Goal: Task Accomplishment & Management: Manage account settings

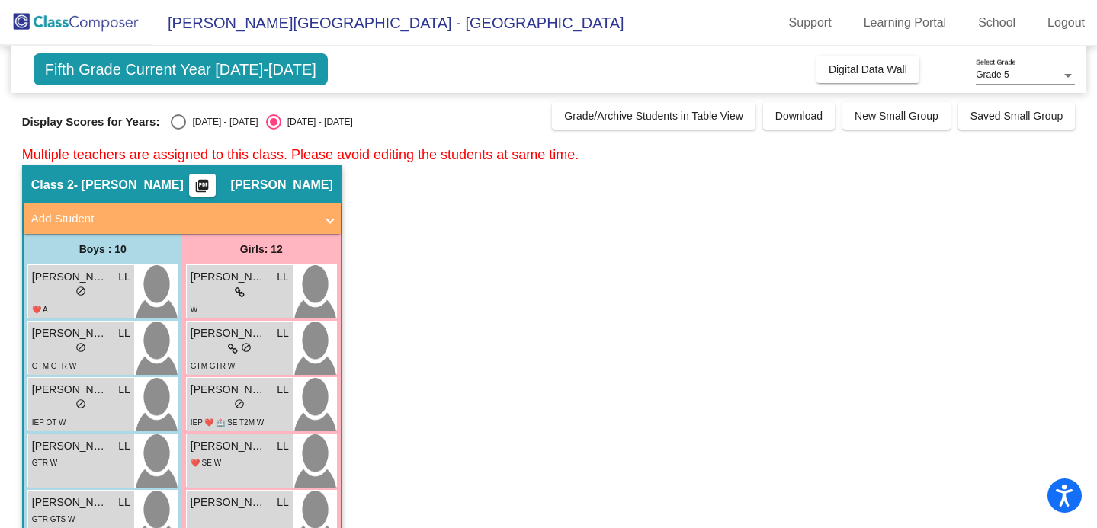
click at [183, 126] on div "Select an option" at bounding box center [178, 121] width 15 height 15
click at [178, 130] on input "[DATE] - [DATE]" at bounding box center [178, 130] width 1 height 1
radio input "true"
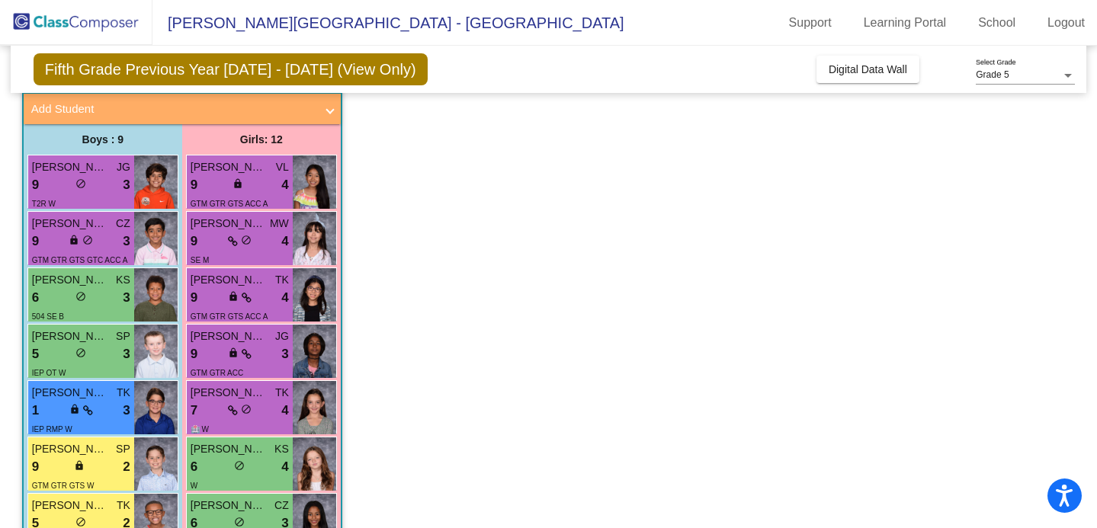
scroll to position [936, 0]
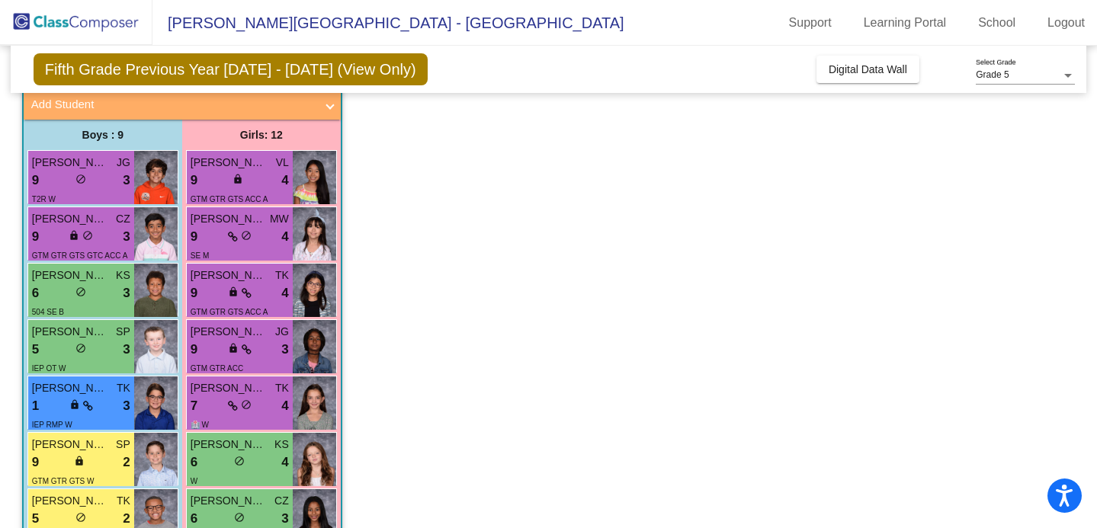
click at [840, 95] on app-classroom "Class 5 - Mi. White picture_as_pdf [PERSON_NAME] Add Student First Name Last Na…" at bounding box center [548, 451] width 1053 height 801
click at [839, 72] on span "Digital Data Wall" at bounding box center [868, 69] width 79 height 12
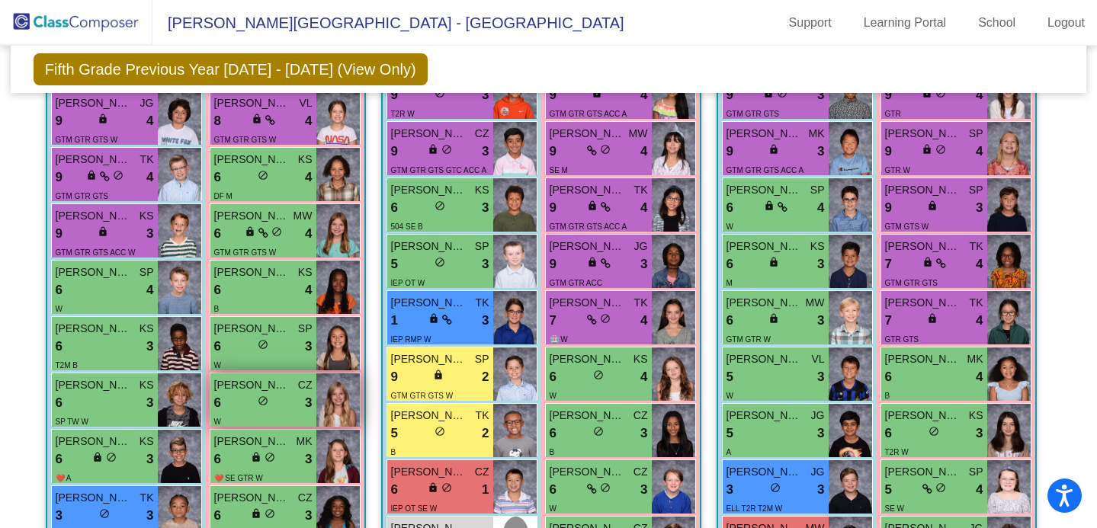
scroll to position [1451, 0]
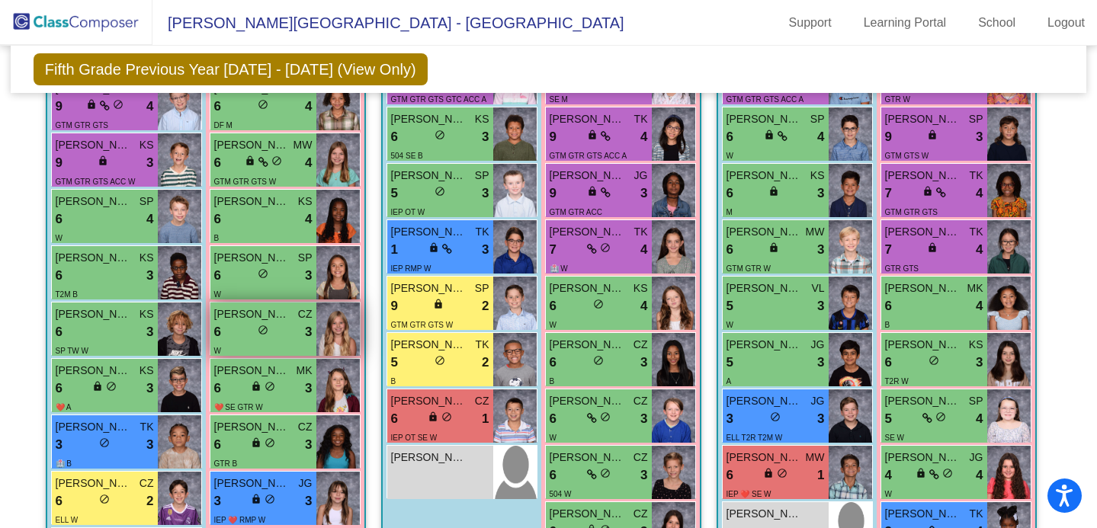
click at [258, 328] on span "do_not_disturb_alt" at bounding box center [263, 330] width 11 height 11
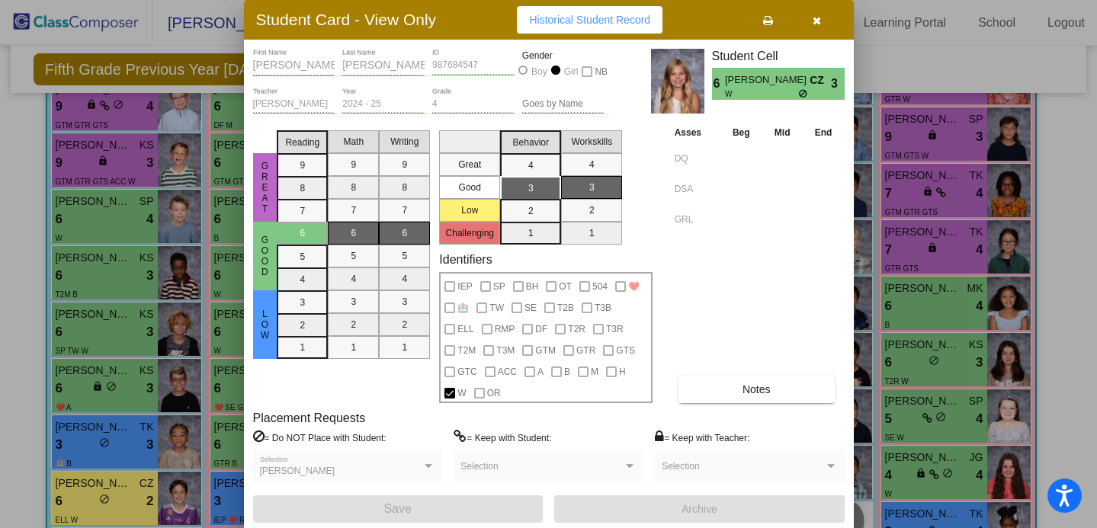
click at [808, 18] on button "button" at bounding box center [817, 19] width 49 height 27
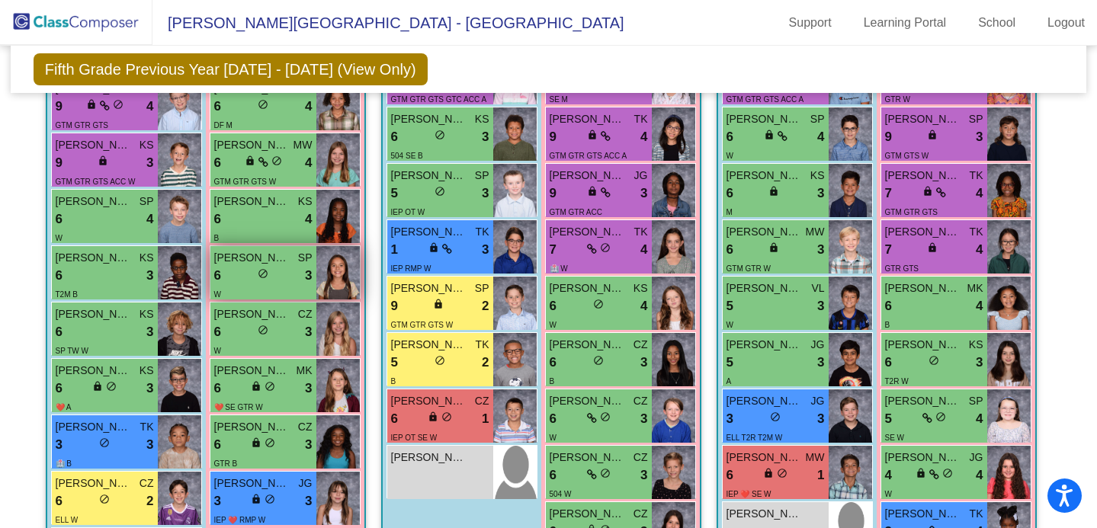
click at [282, 262] on span "[PERSON_NAME]" at bounding box center [252, 258] width 76 height 16
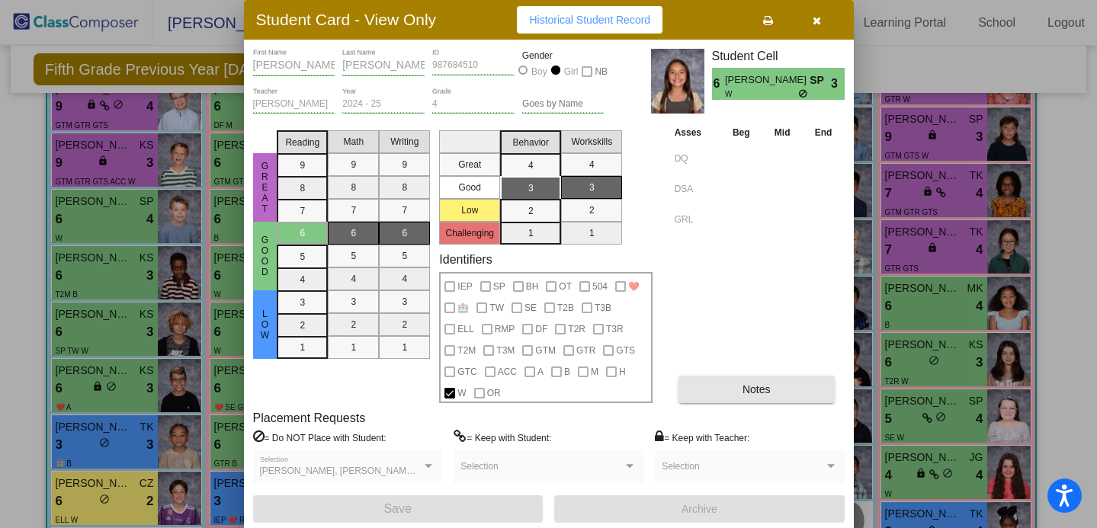
click at [739, 384] on button "Notes" at bounding box center [757, 389] width 156 height 27
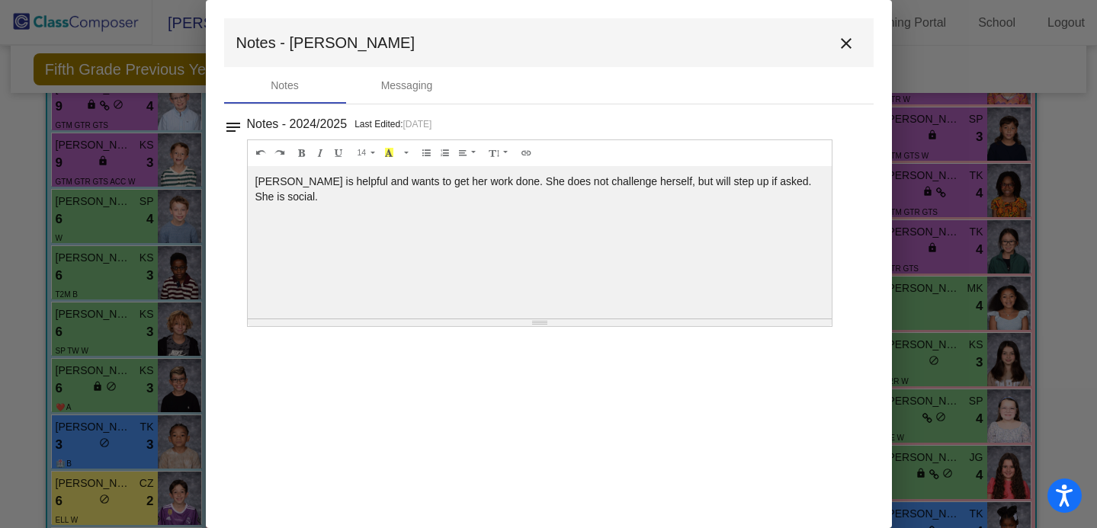
click at [842, 47] on mat-icon "close" at bounding box center [846, 43] width 18 height 18
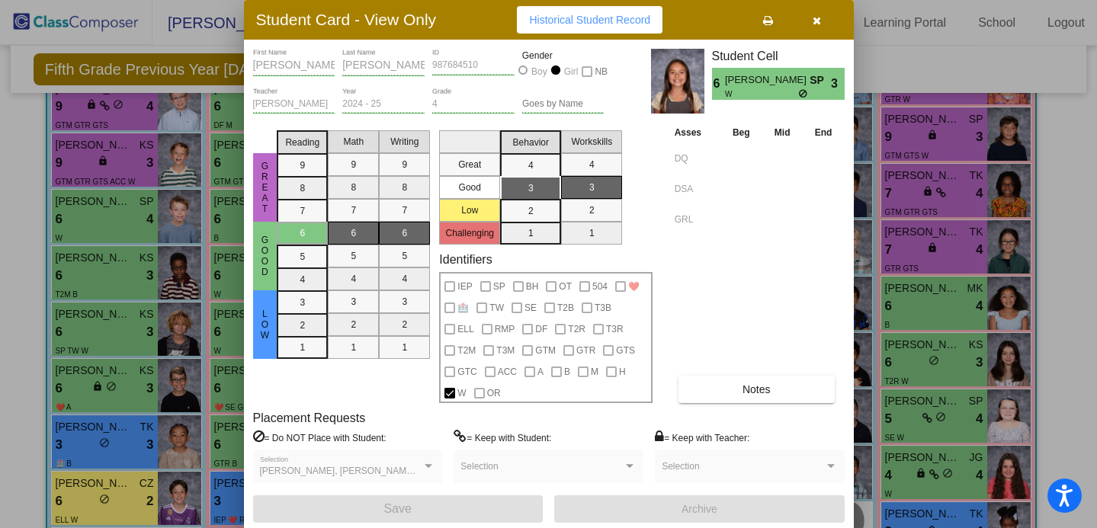
click at [820, 27] on button "button" at bounding box center [817, 19] width 49 height 27
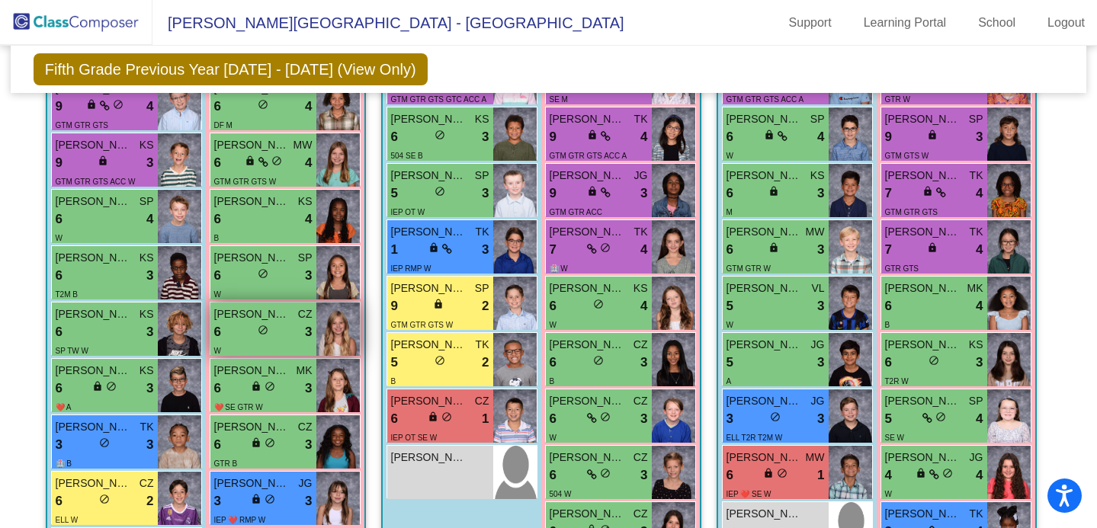
click at [277, 303] on div "[PERSON_NAME] CZ 6 lock do_not_disturb_alt 3 W" at bounding box center [263, 329] width 106 height 53
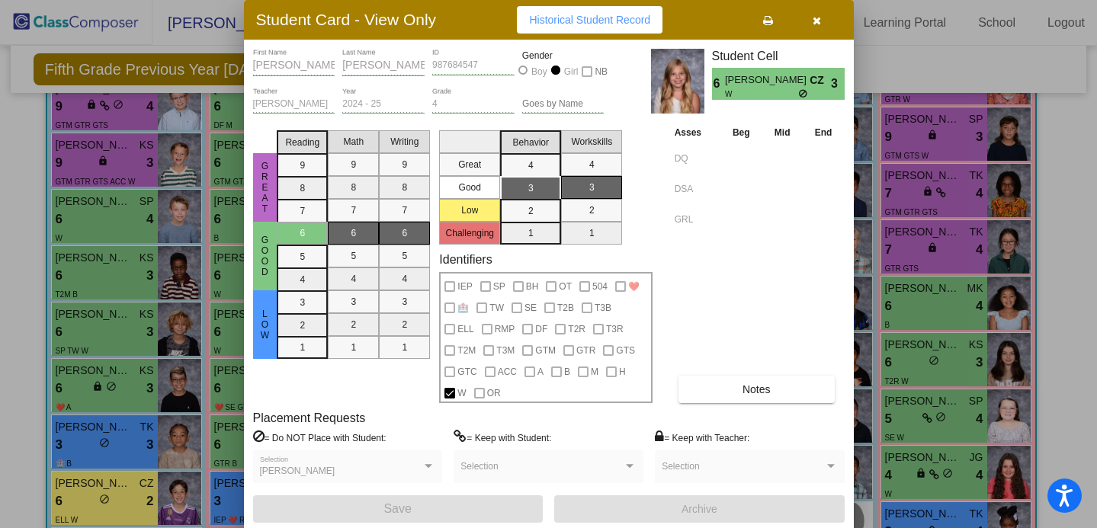
click at [727, 395] on button "Notes" at bounding box center [757, 389] width 156 height 27
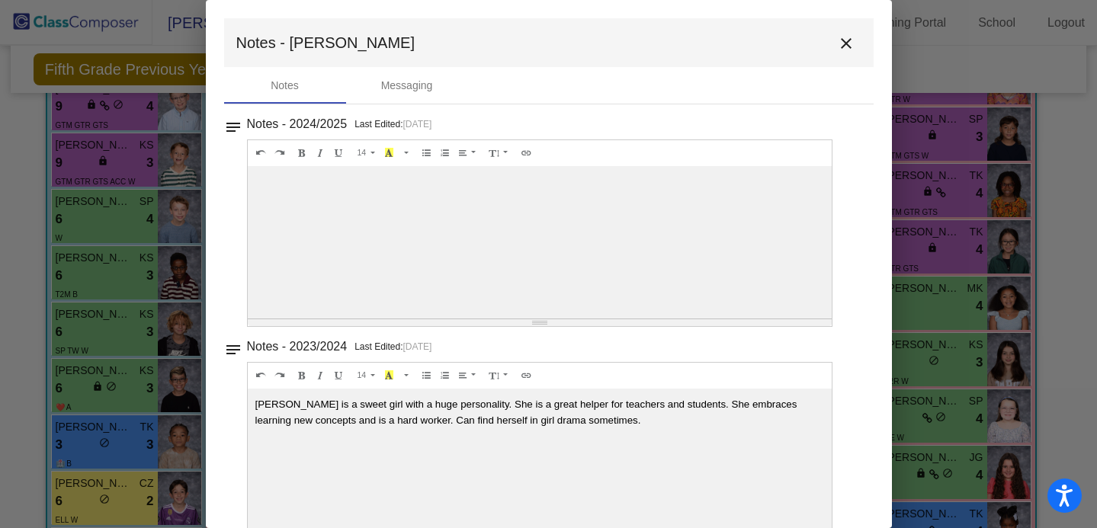
click at [840, 42] on mat-icon "close" at bounding box center [846, 43] width 18 height 18
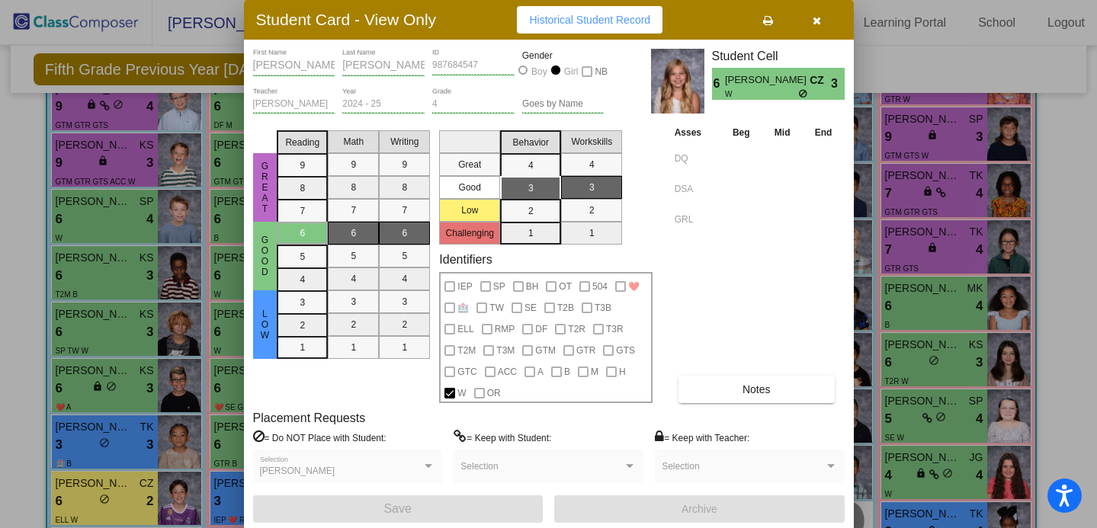
click at [820, 21] on icon "button" at bounding box center [817, 20] width 8 height 11
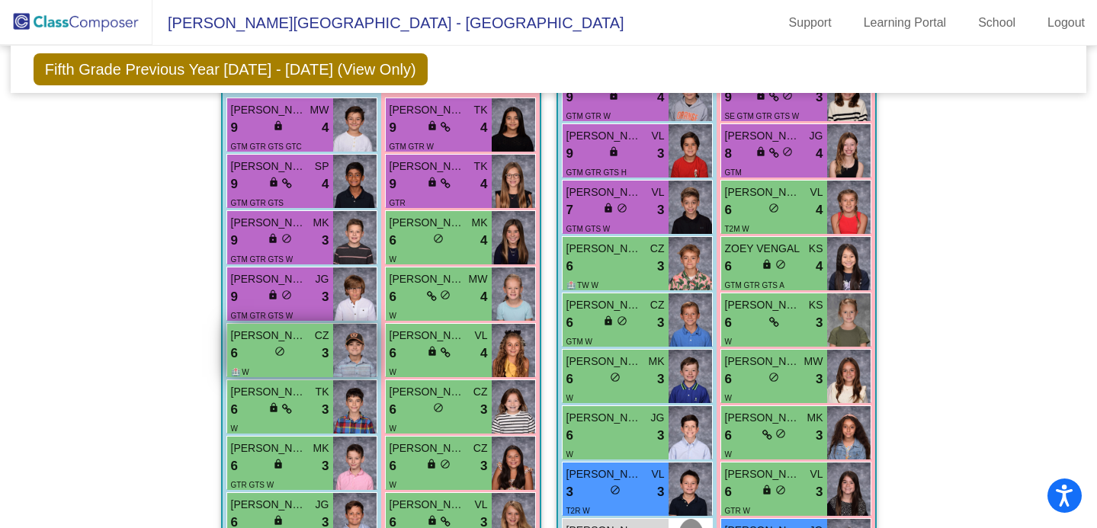
scroll to position [2144, 0]
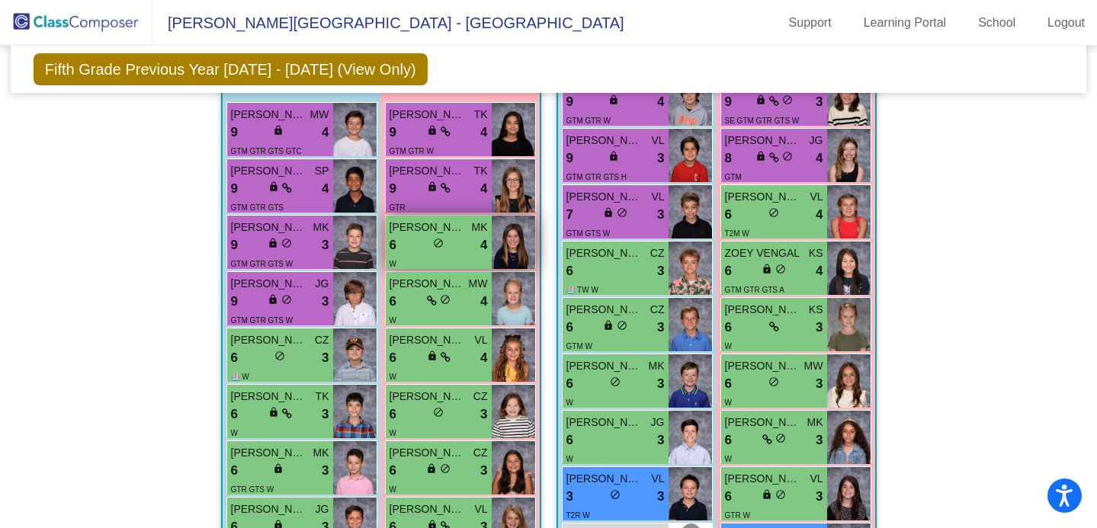
click at [409, 241] on div "6 lock do_not_disturb_alt 4" at bounding box center [439, 246] width 98 height 20
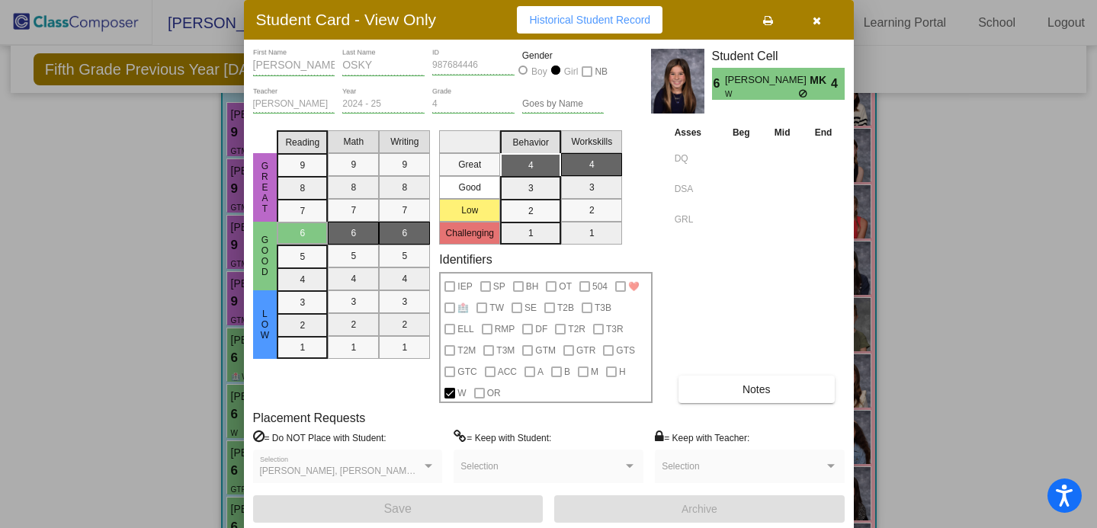
click at [726, 387] on button "Notes" at bounding box center [757, 389] width 156 height 27
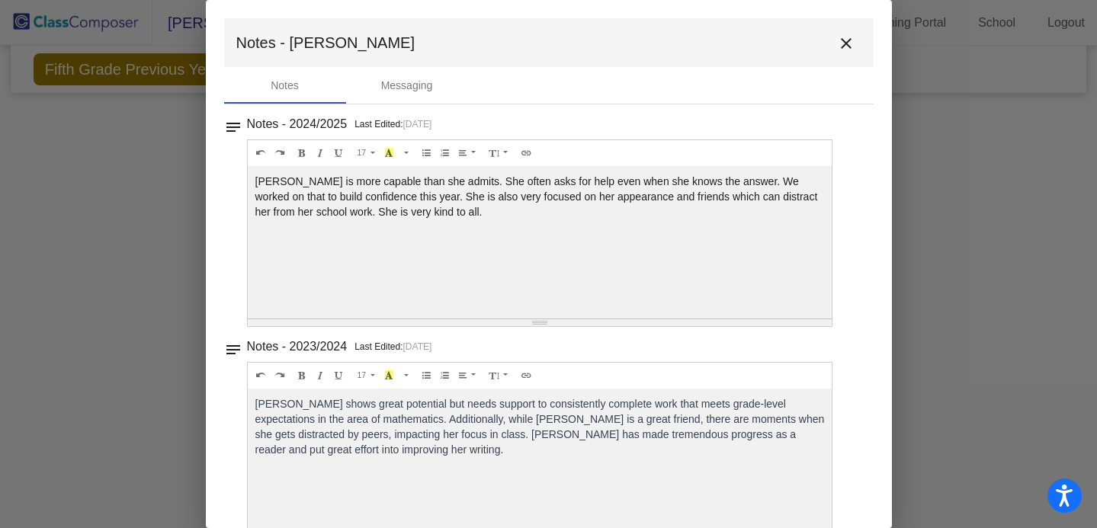
click at [837, 43] on mat-icon "close" at bounding box center [846, 43] width 18 height 18
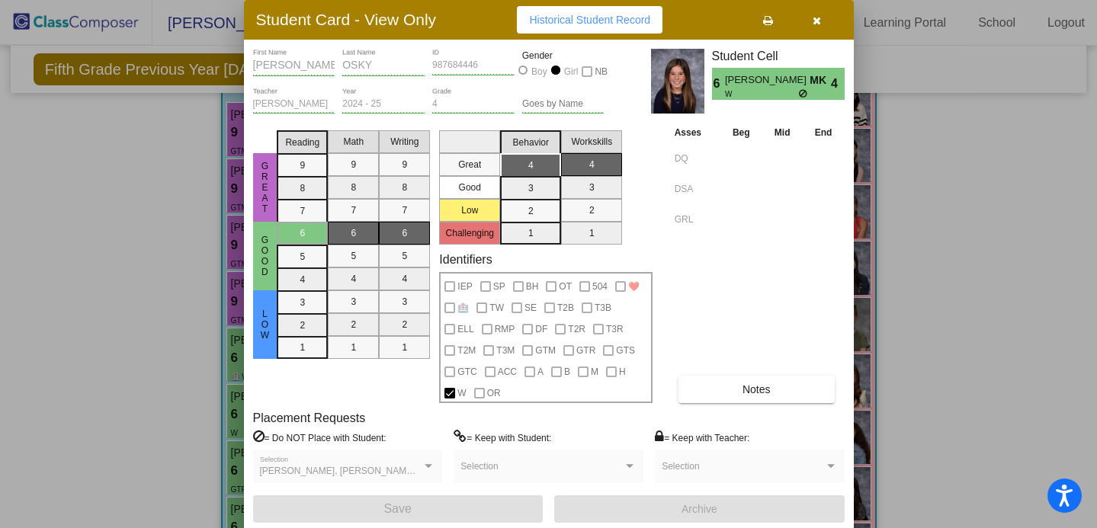
click at [810, 17] on button "button" at bounding box center [817, 19] width 49 height 27
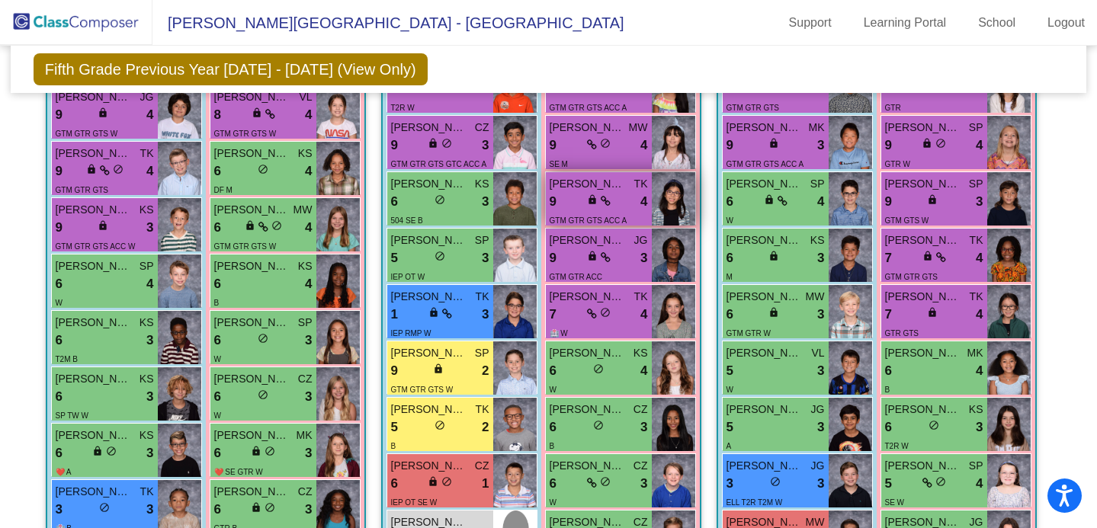
scroll to position [1390, 0]
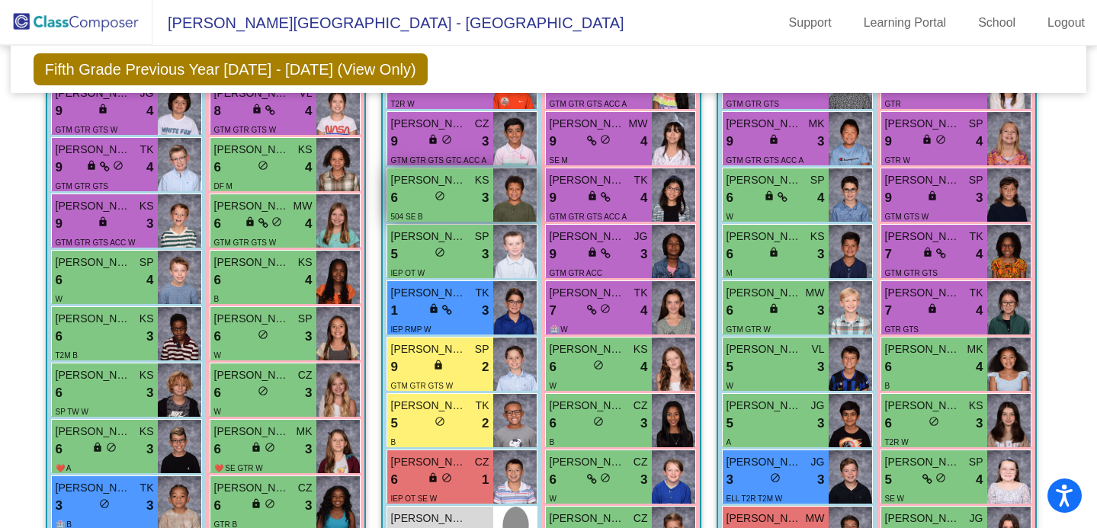
click at [460, 190] on div "6 lock do_not_disturb_alt 3" at bounding box center [440, 198] width 98 height 20
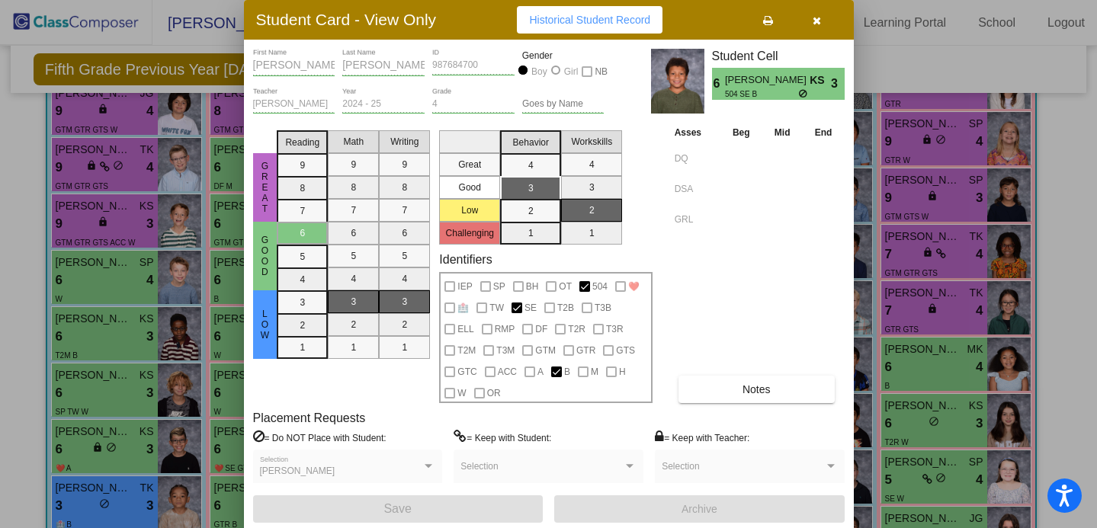
click at [727, 380] on button "Notes" at bounding box center [757, 389] width 156 height 27
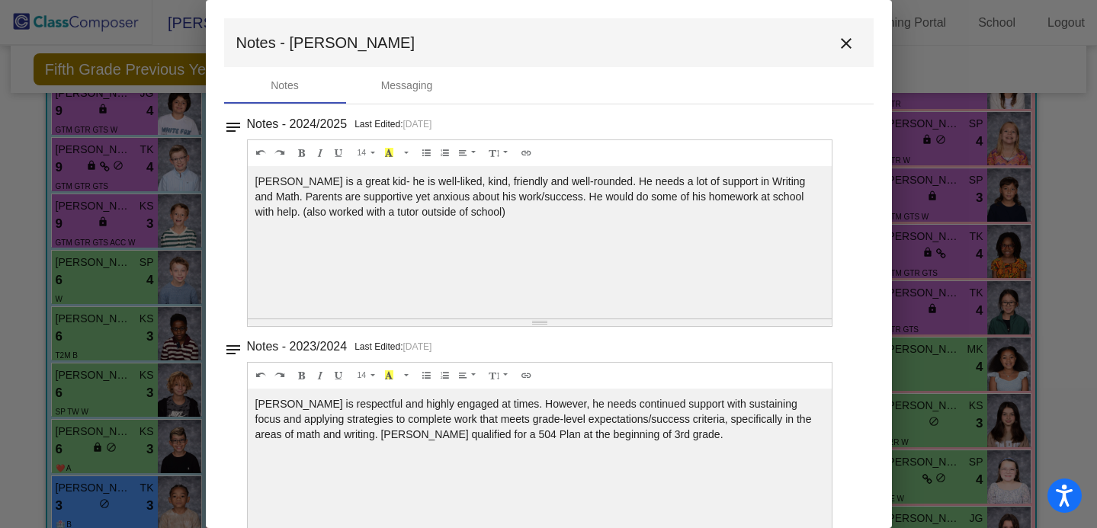
click at [839, 39] on mat-icon "close" at bounding box center [846, 43] width 18 height 18
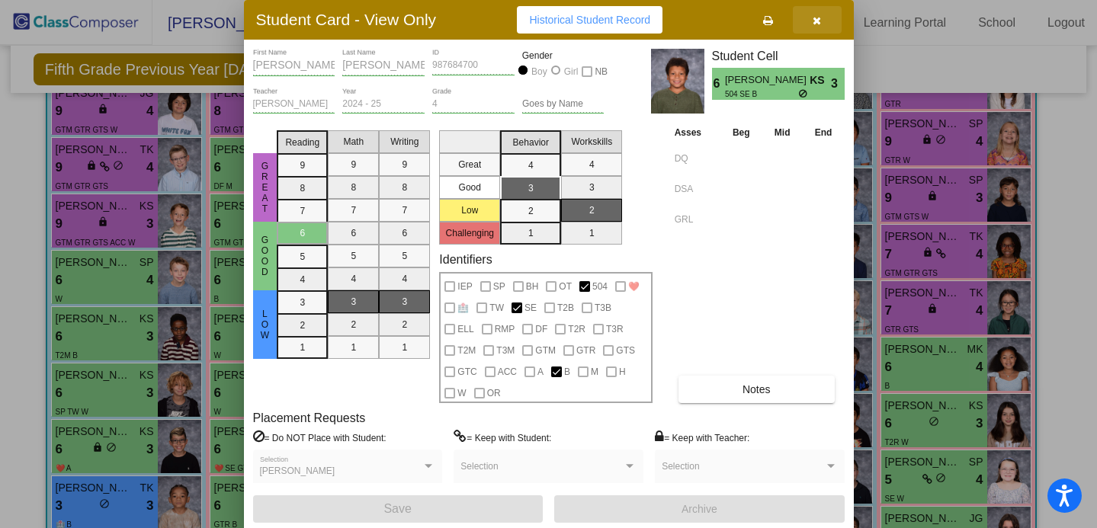
click at [822, 19] on button "button" at bounding box center [817, 19] width 49 height 27
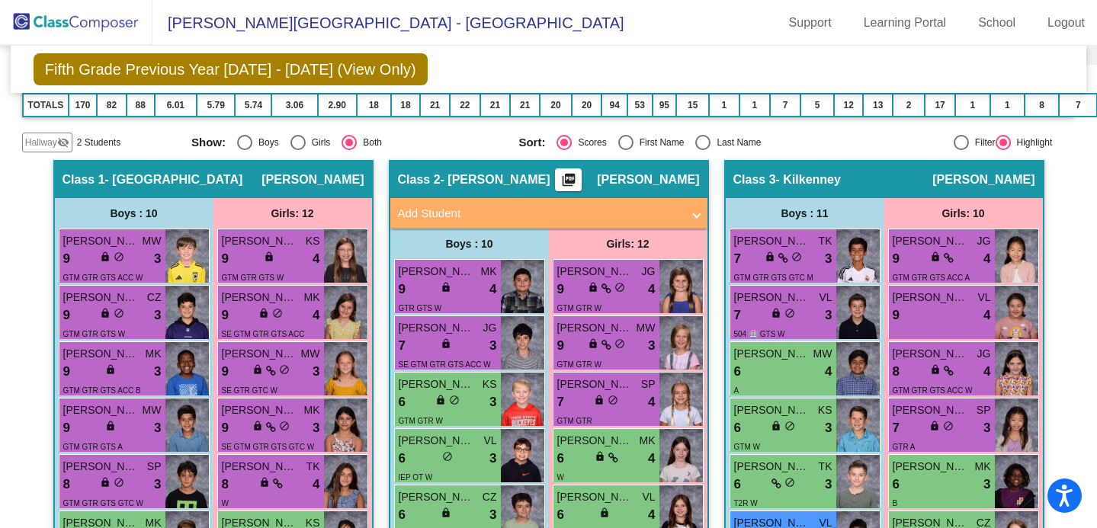
scroll to position [377, 0]
